Goal: Information Seeking & Learning: Learn about a topic

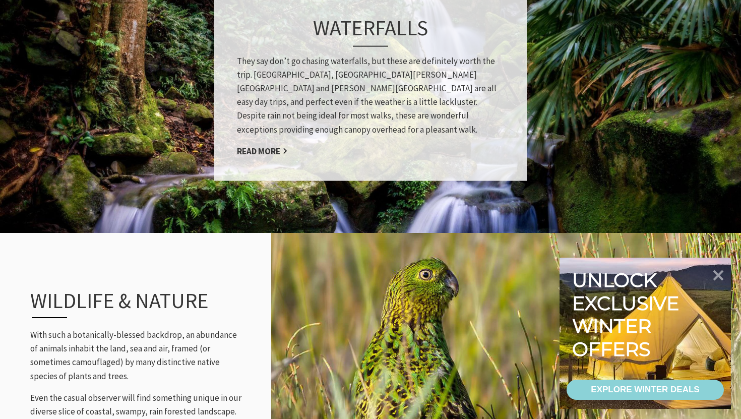
scroll to position [929, 0]
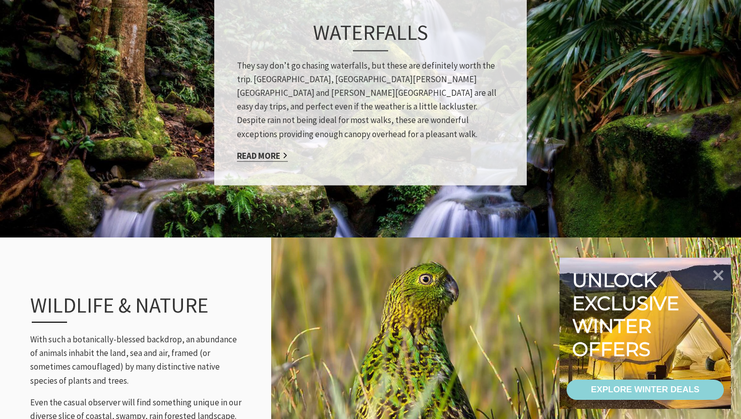
click at [259, 150] on link "Read More" at bounding box center [262, 156] width 51 height 12
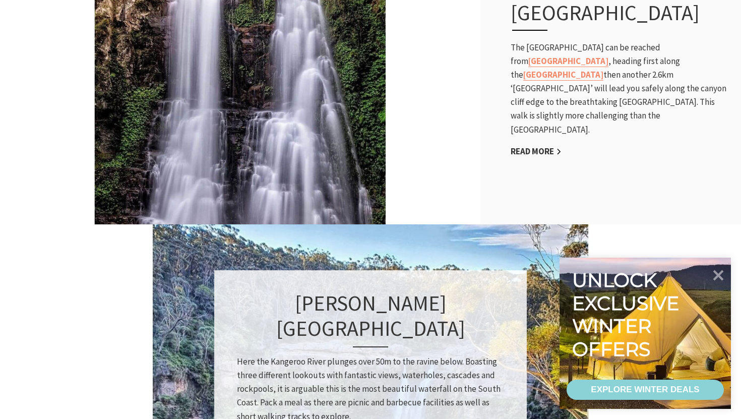
scroll to position [496, 0]
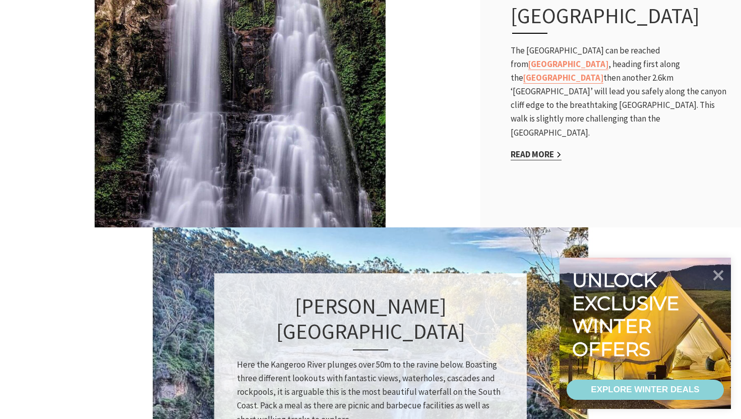
click at [535, 149] on link "Read More" at bounding box center [536, 155] width 51 height 12
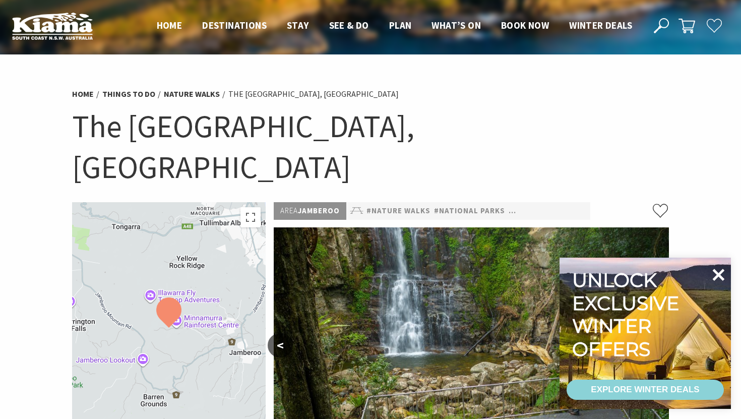
click at [719, 272] on icon at bounding box center [718, 275] width 24 height 24
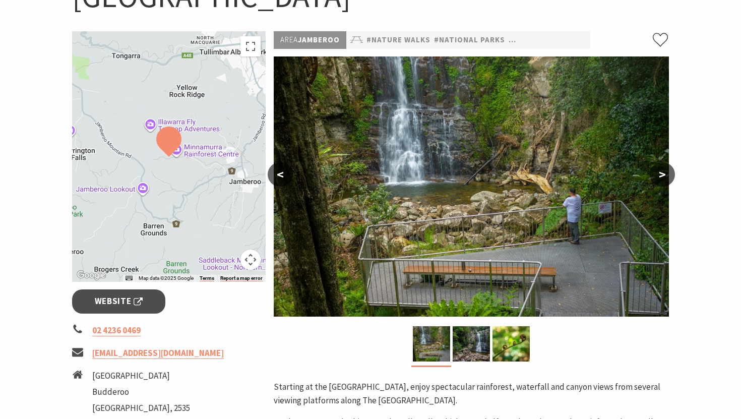
scroll to position [146, 0]
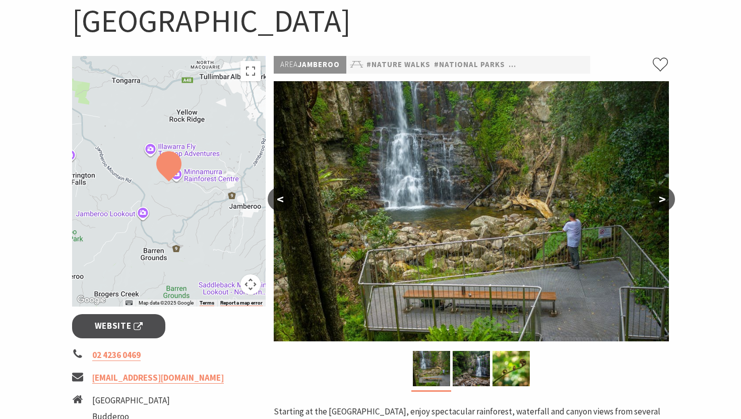
click at [664, 187] on button ">" at bounding box center [662, 199] width 25 height 24
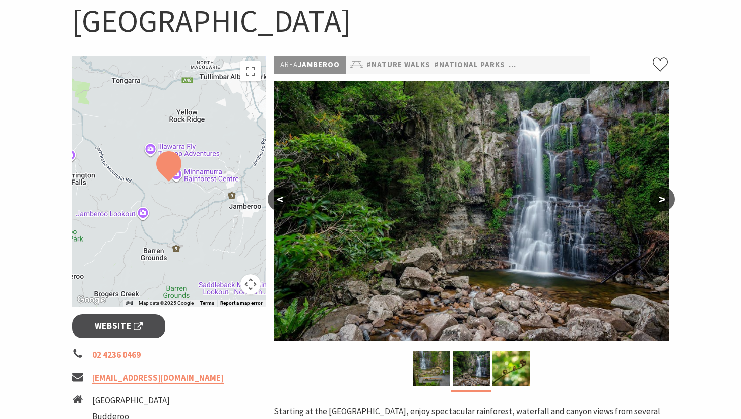
click at [664, 187] on button ">" at bounding box center [662, 199] width 25 height 24
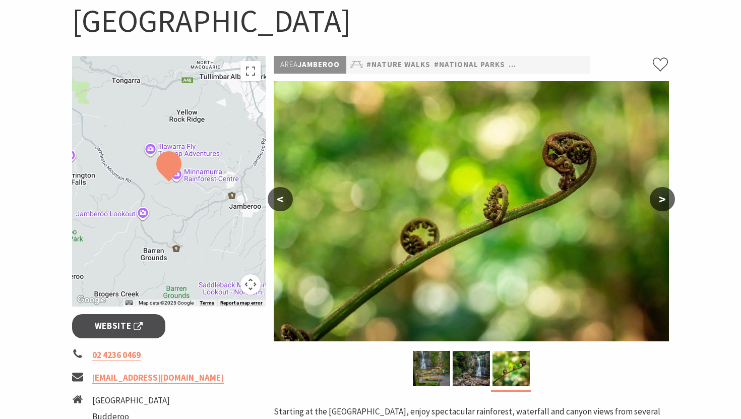
click at [664, 187] on button ">" at bounding box center [662, 199] width 25 height 24
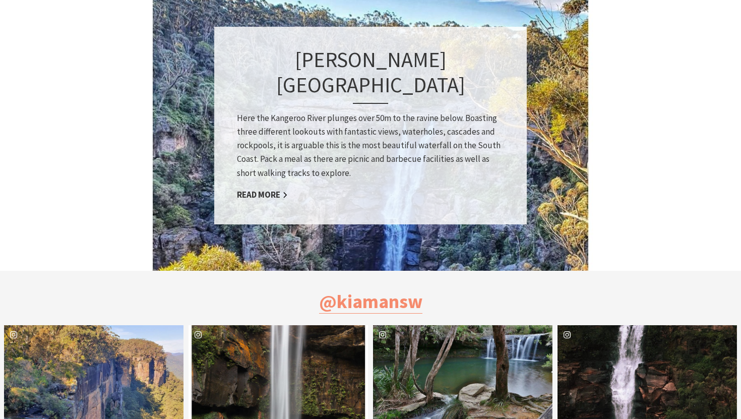
scroll to position [743, 0]
click at [261, 189] on link "Read More" at bounding box center [262, 195] width 51 height 12
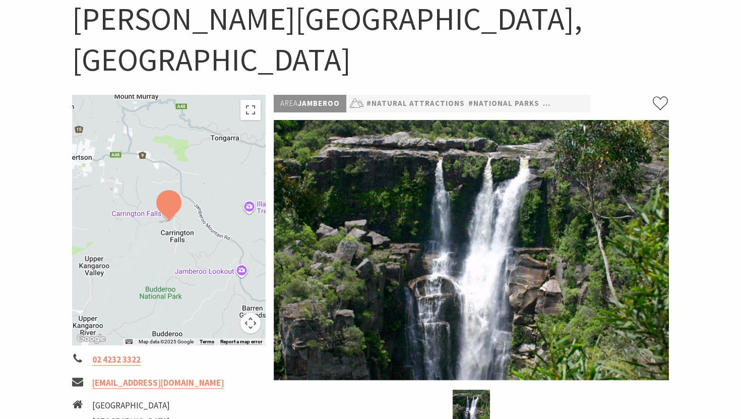
scroll to position [108, 0]
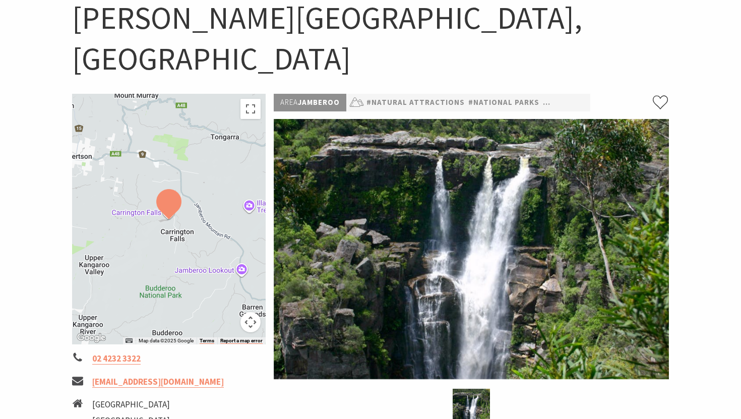
click at [240, 227] on div at bounding box center [169, 219] width 194 height 251
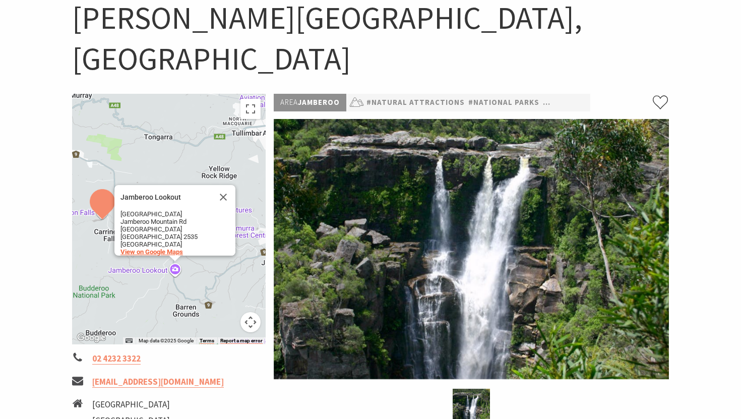
click at [166, 248] on span "View on Google Maps" at bounding box center [151, 252] width 63 height 8
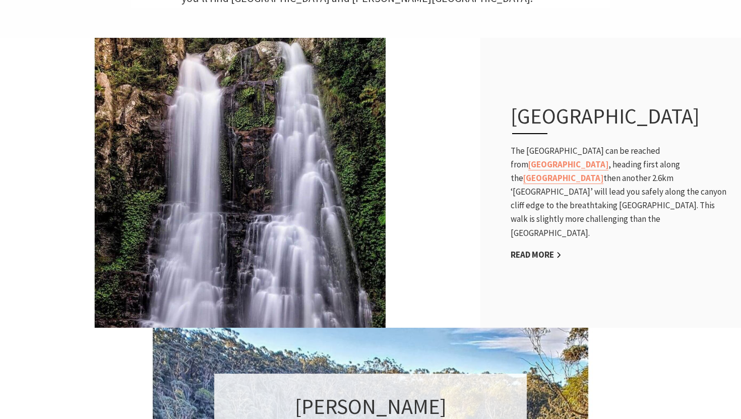
scroll to position [397, 0]
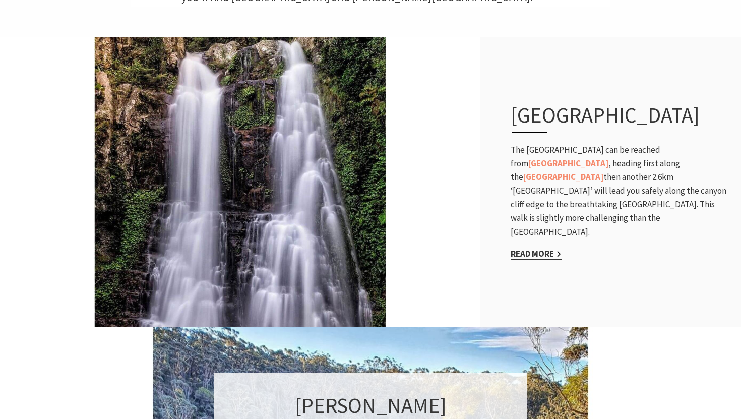
click at [536, 248] on link "Read More" at bounding box center [536, 254] width 51 height 12
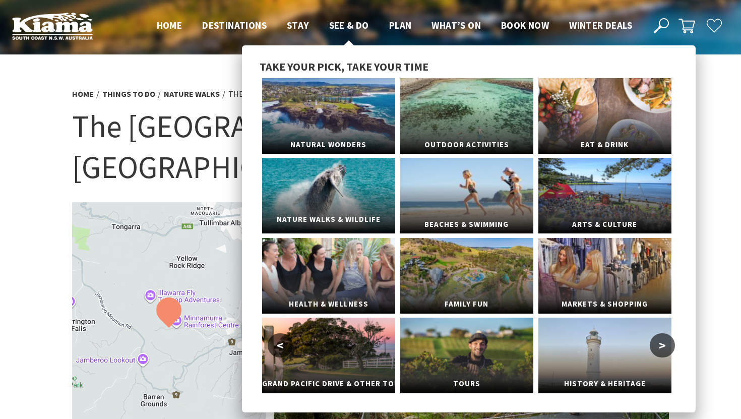
click at [323, 216] on span "Nature Walks & Wildlife" at bounding box center [328, 219] width 133 height 19
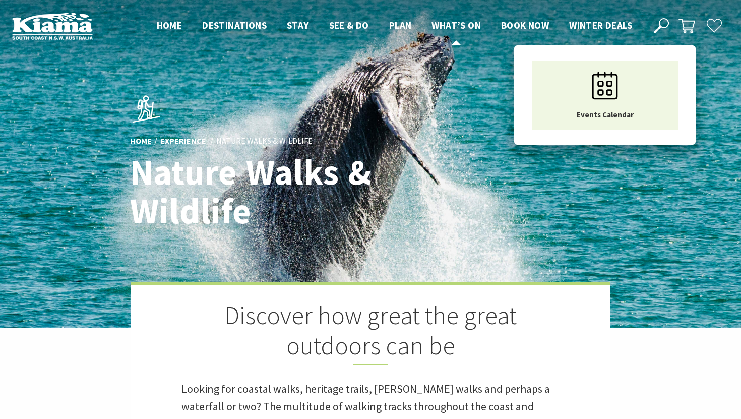
click at [456, 23] on span "What’s On" at bounding box center [455, 25] width 49 height 12
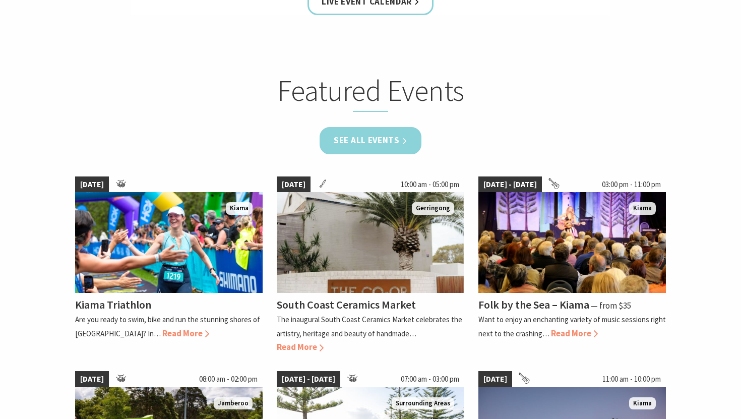
scroll to position [549, 0]
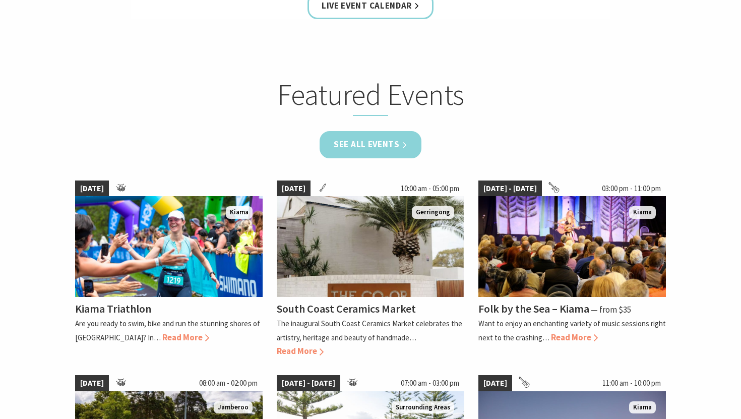
click at [385, 139] on link "See all Events" at bounding box center [371, 144] width 102 height 27
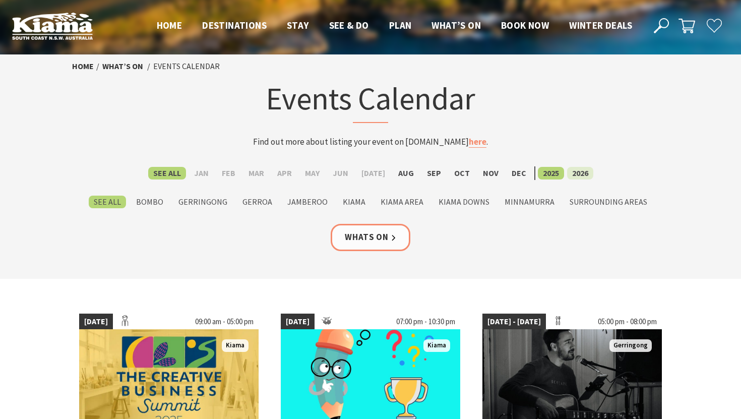
click at [570, 172] on label "2026" at bounding box center [580, 173] width 26 height 13
click at [0, 0] on input "2026" at bounding box center [0, 0] width 0 height 0
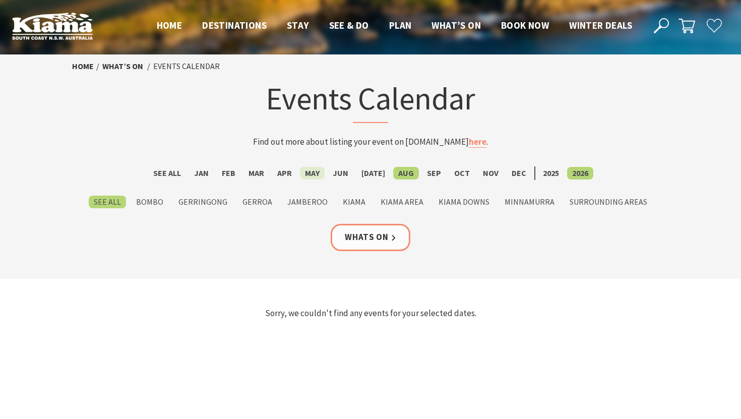
click at [316, 171] on label "May" at bounding box center [312, 173] width 25 height 13
click at [0, 0] on input "May" at bounding box center [0, 0] width 0 height 0
click at [348, 169] on label "Jun" at bounding box center [341, 173] width 26 height 13
click at [0, 0] on input "Jun" at bounding box center [0, 0] width 0 height 0
click at [264, 171] on label "Mar" at bounding box center [256, 173] width 26 height 13
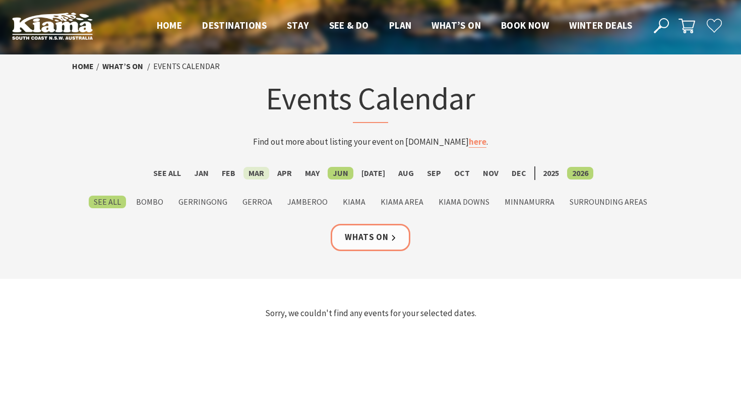
click at [0, 0] on input "Mar" at bounding box center [0, 0] width 0 height 0
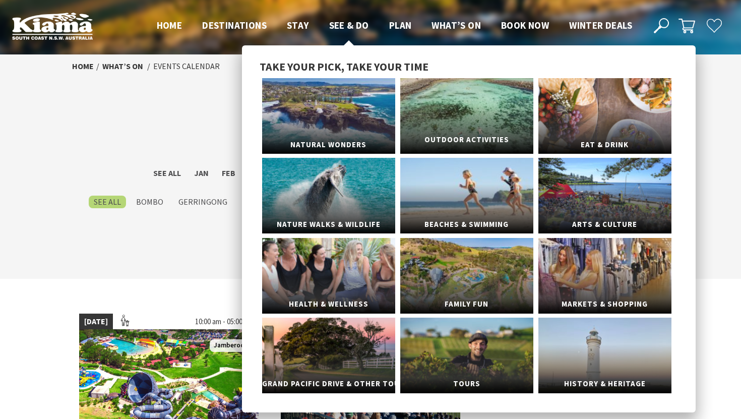
click at [443, 118] on link "Outdoor Activities" at bounding box center [466, 116] width 133 height 76
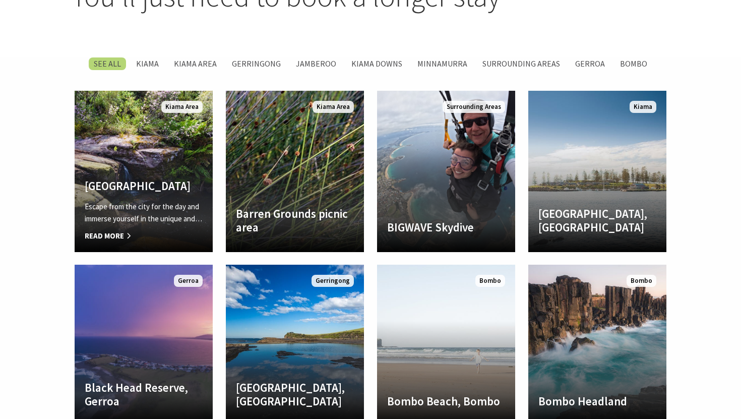
scroll to position [1381, 0]
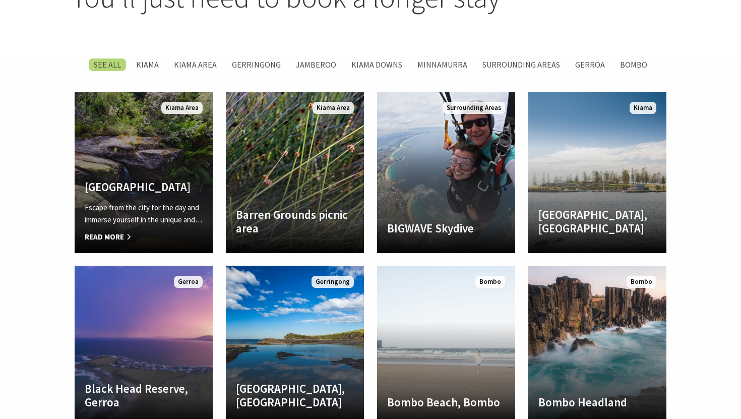
click at [107, 231] on span "Read More" at bounding box center [144, 237] width 118 height 12
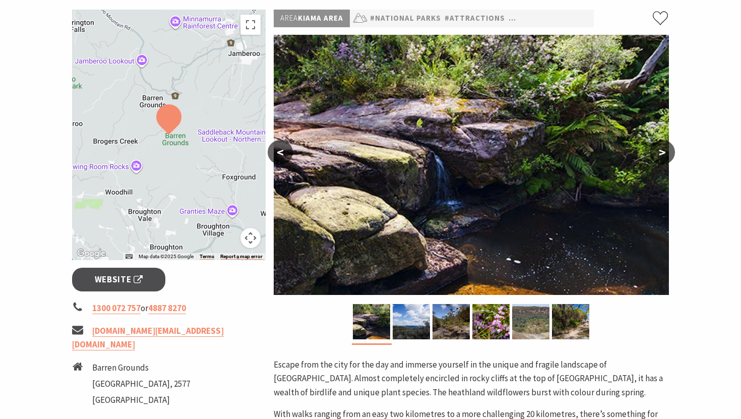
scroll to position [150, 0]
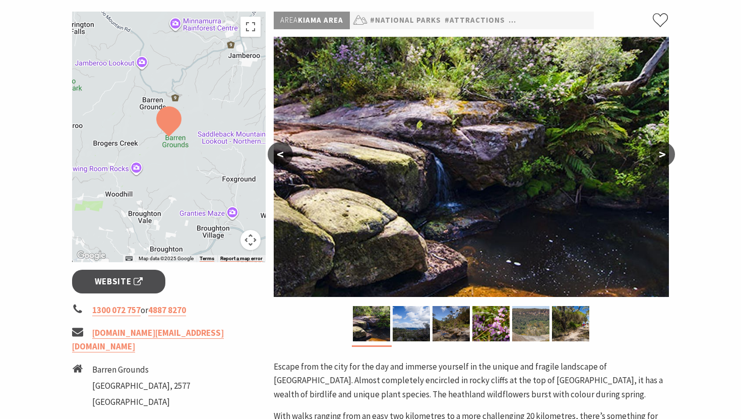
click at [664, 155] on button ">" at bounding box center [662, 154] width 25 height 24
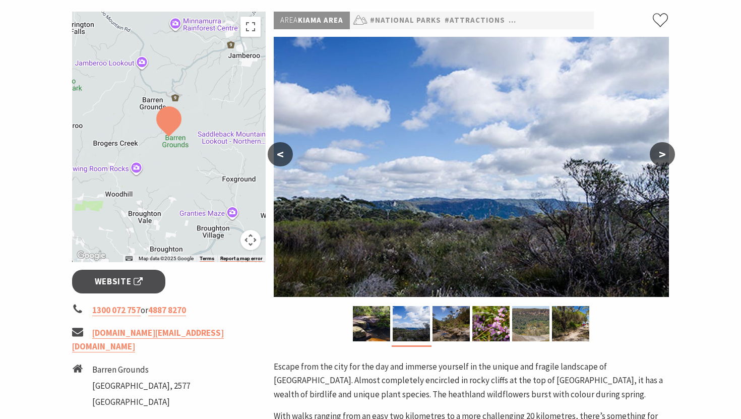
click at [664, 155] on button ">" at bounding box center [662, 154] width 25 height 24
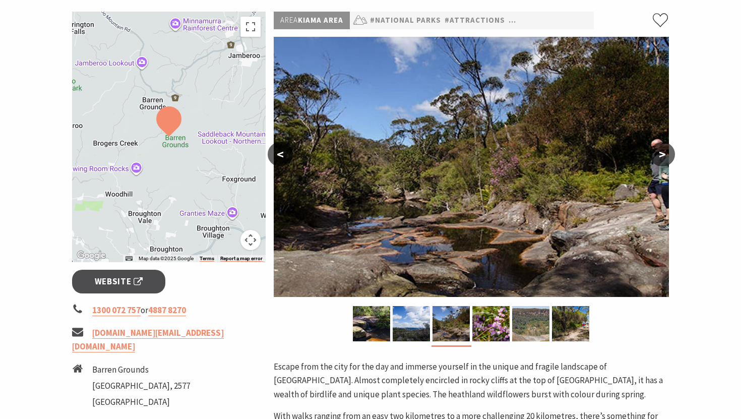
click at [664, 155] on button ">" at bounding box center [662, 154] width 25 height 24
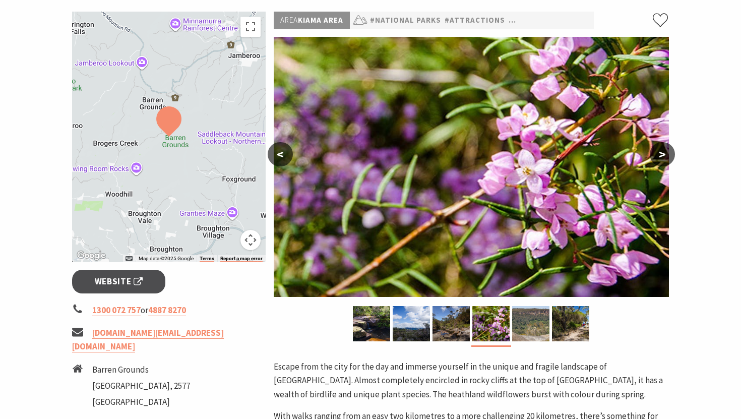
click at [664, 155] on button ">" at bounding box center [662, 154] width 25 height 24
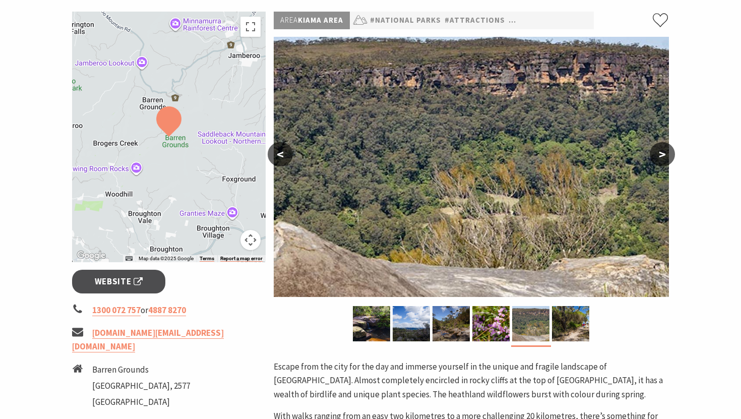
click at [664, 155] on button ">" at bounding box center [662, 154] width 25 height 24
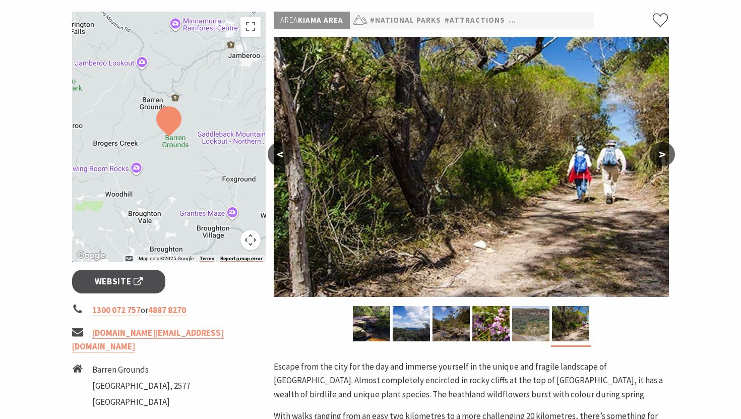
click at [664, 155] on button ">" at bounding box center [662, 154] width 25 height 24
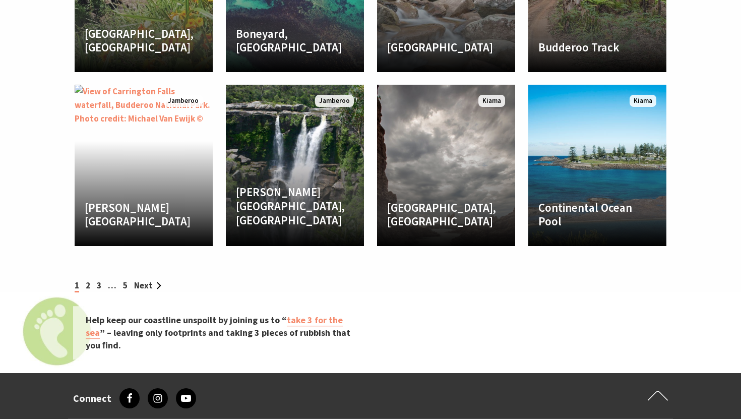
scroll to position [1911, 0]
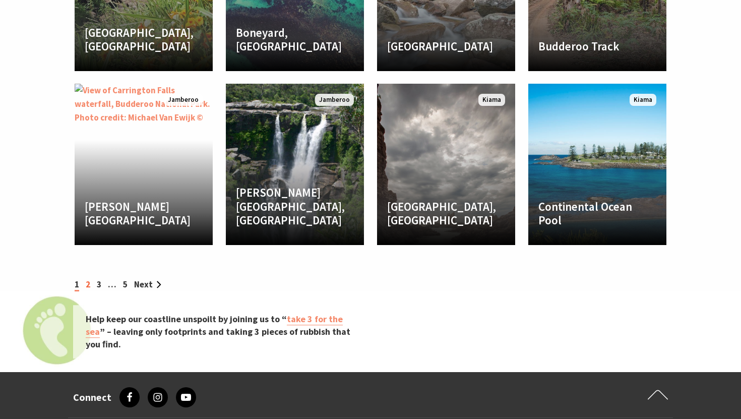
click at [88, 279] on link "2" at bounding box center [88, 284] width 5 height 11
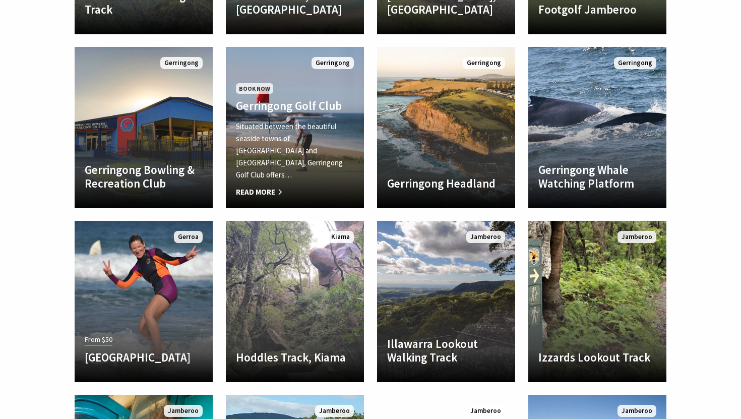
scroll to position [1602, 0]
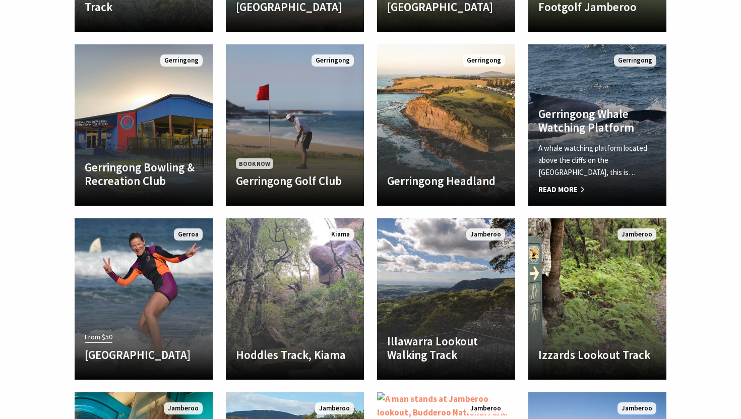
click at [569, 183] on span "Read More" at bounding box center [597, 189] width 118 height 12
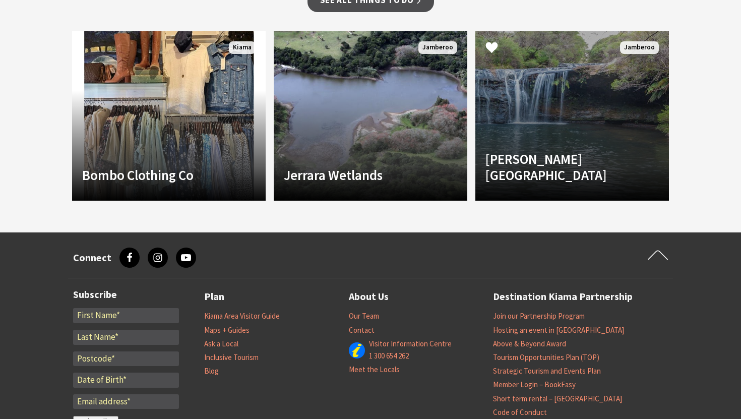
scroll to position [732, 0]
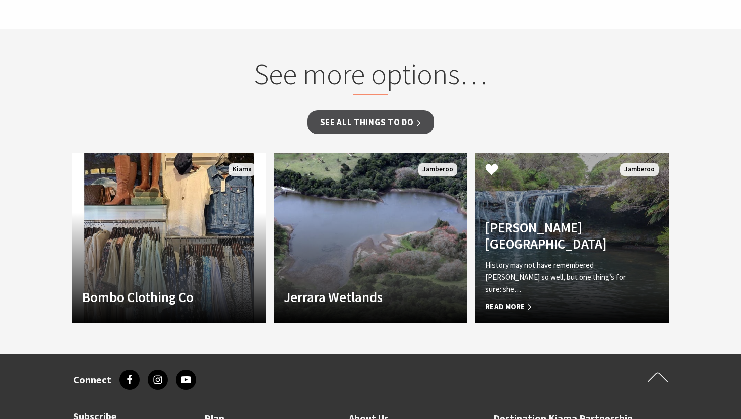
click at [523, 306] on span "Read More" at bounding box center [557, 306] width 144 height 12
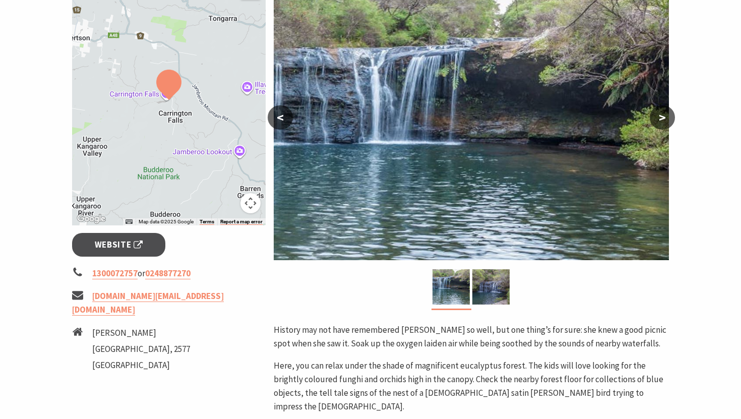
scroll to position [180, 0]
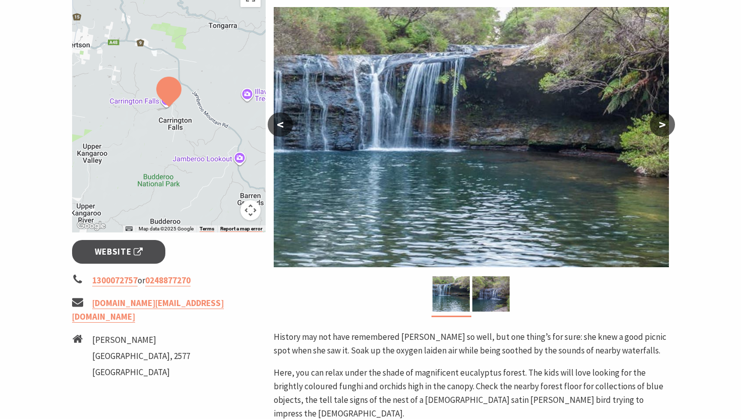
click at [665, 127] on button ">" at bounding box center [662, 124] width 25 height 24
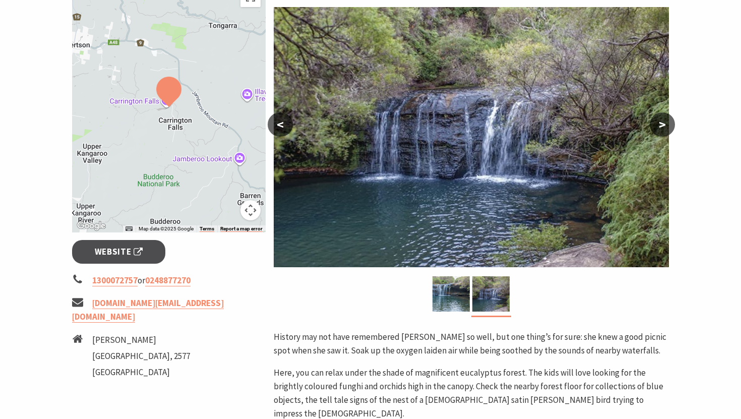
click at [665, 127] on button ">" at bounding box center [662, 124] width 25 height 24
click at [665, 125] on button ">" at bounding box center [662, 124] width 25 height 24
click at [277, 125] on button "<" at bounding box center [280, 124] width 25 height 24
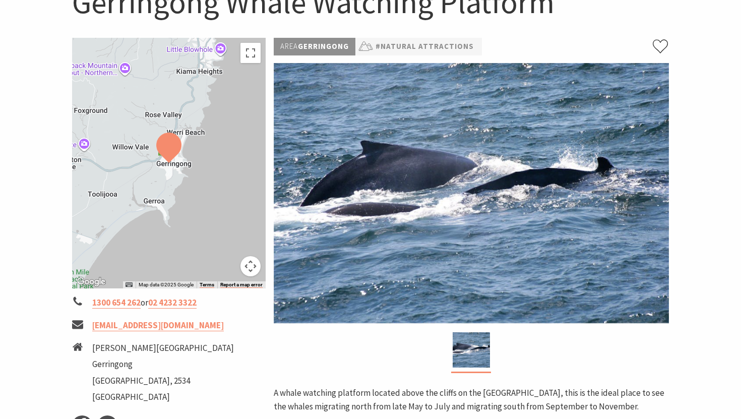
scroll to position [108, 0]
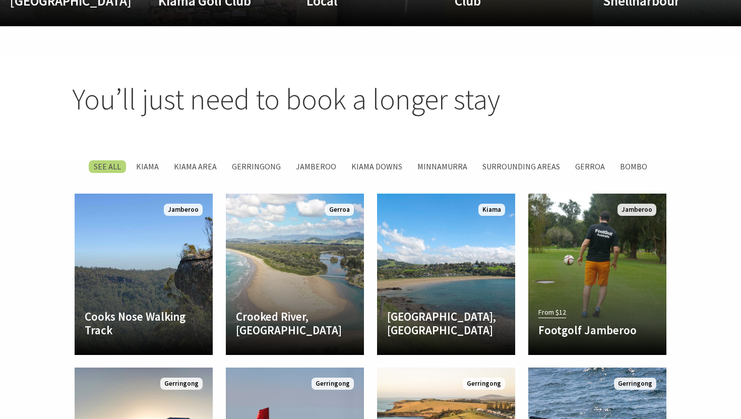
scroll to position [1282, 0]
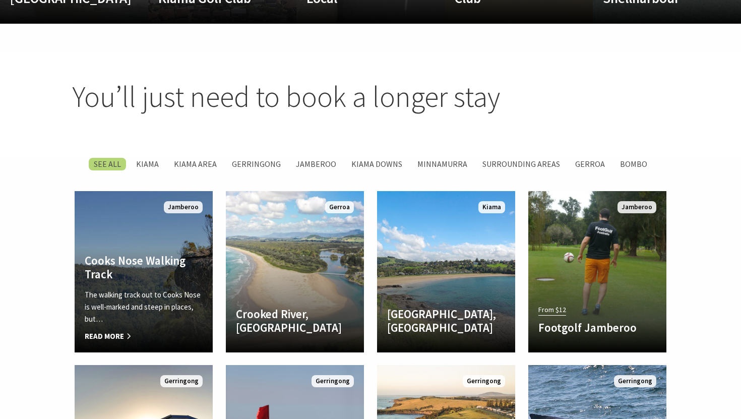
click at [106, 330] on span "Read More" at bounding box center [144, 336] width 118 height 12
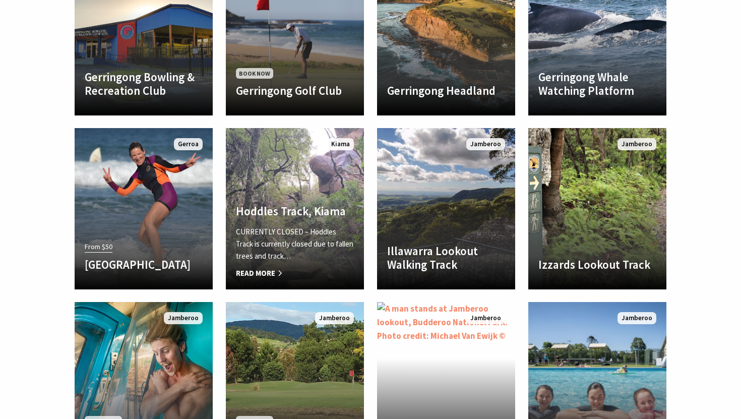
scroll to position [1695, 0]
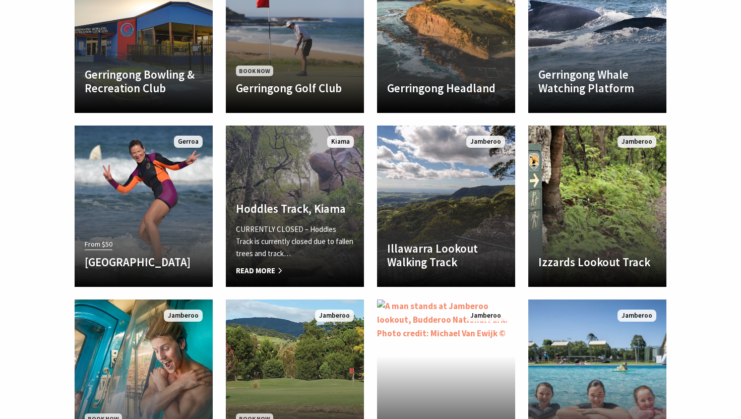
click at [262, 265] on span "Read More" at bounding box center [295, 271] width 118 height 12
